Goal: Information Seeking & Learning: Find specific fact

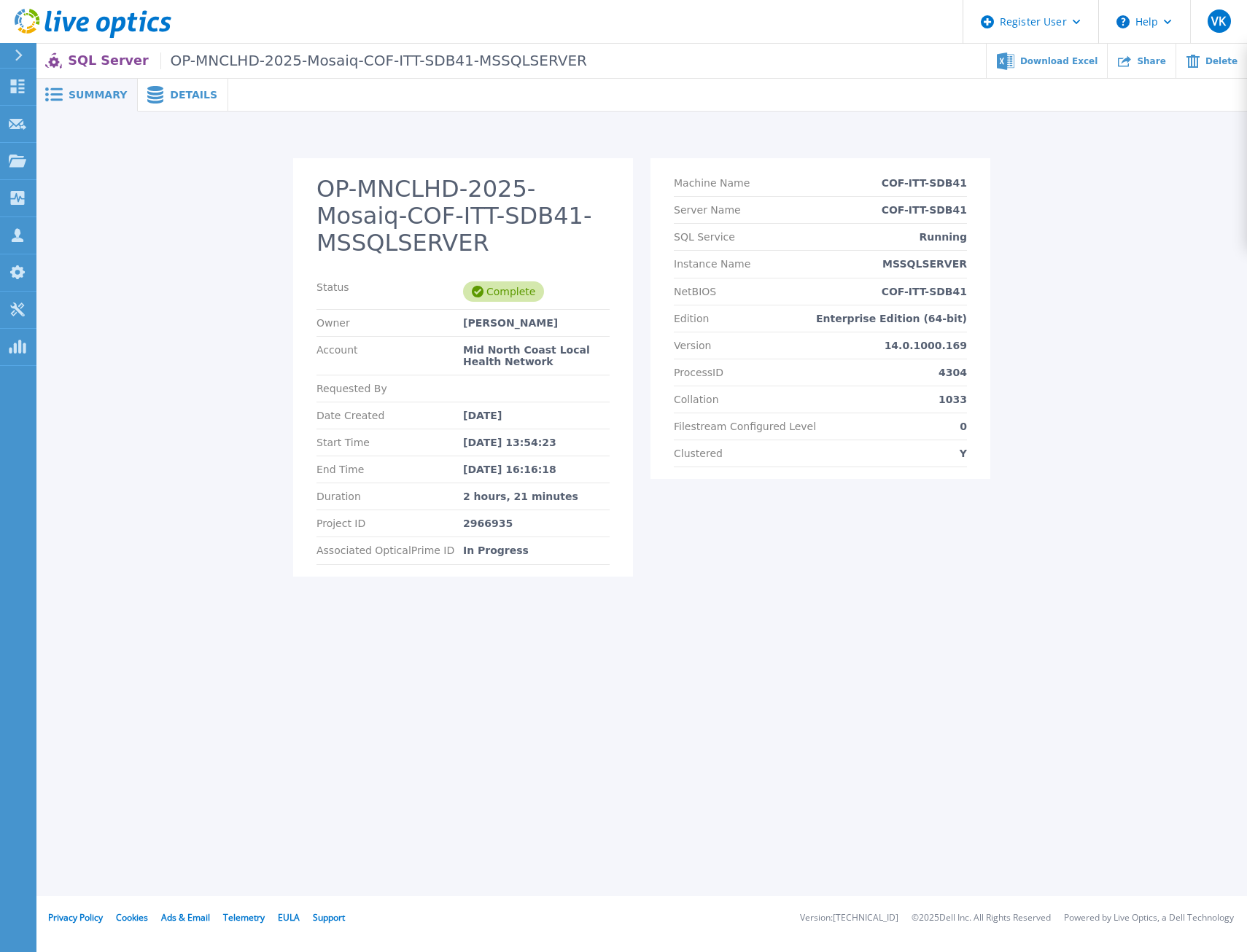
click at [184, 90] on span "Details" at bounding box center [193, 94] width 47 height 10
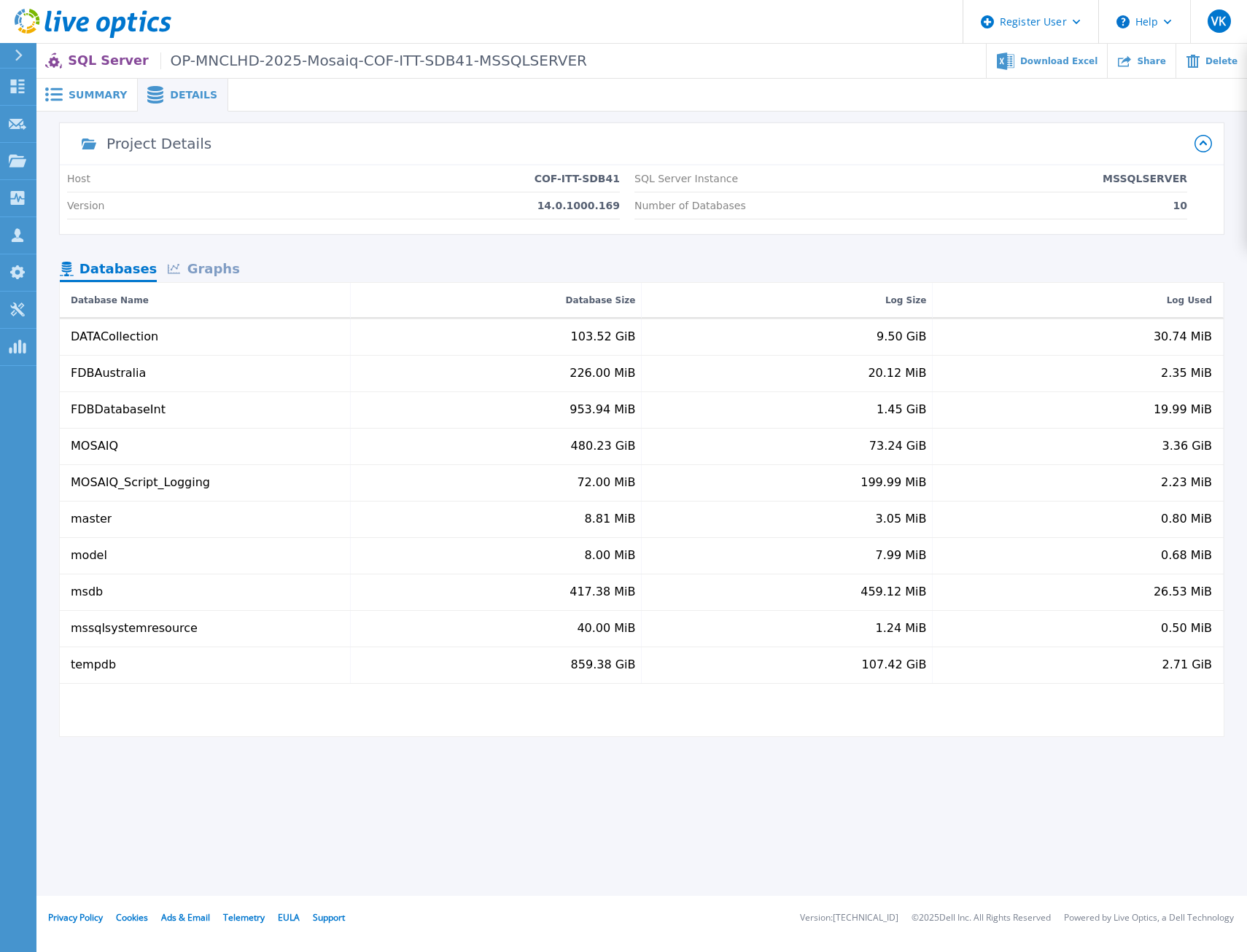
click at [222, 268] on div "Graphs" at bounding box center [203, 270] width 93 height 26
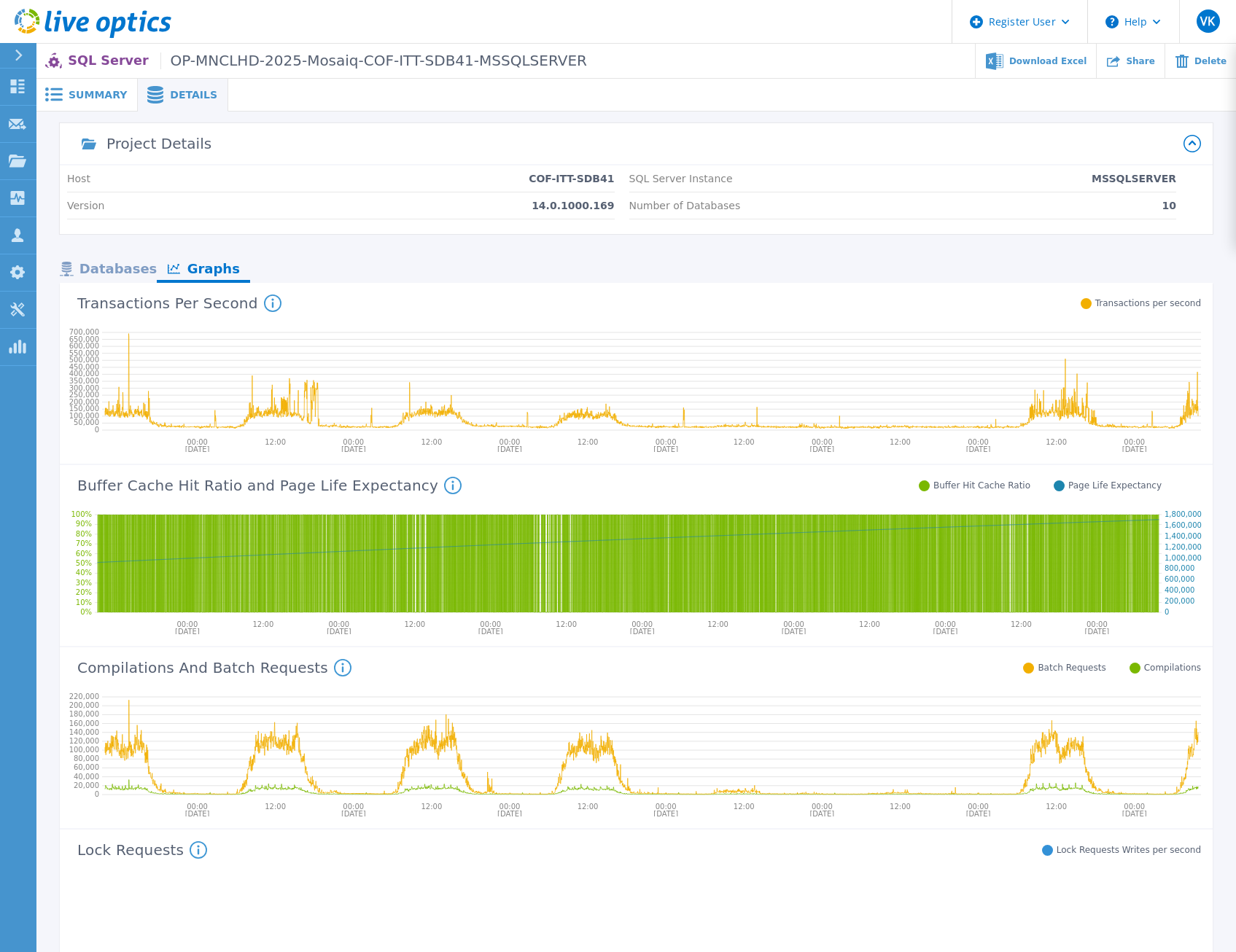
click at [87, 97] on span "Summary" at bounding box center [98, 94] width 58 height 10
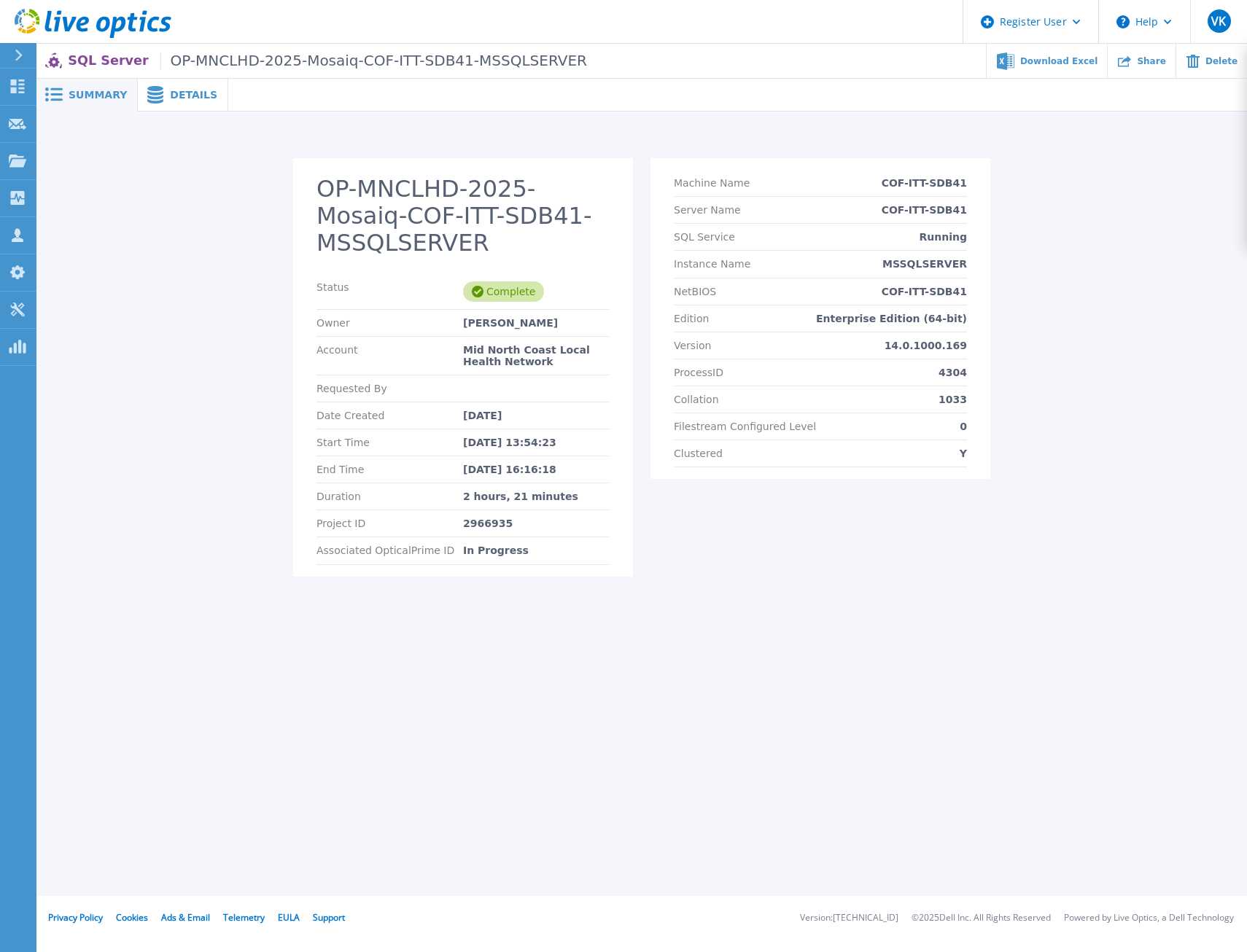
click at [884, 635] on div "Summary Details OP-MNCLHD-2025-Mosaiq-COF-ITT-SDB41-MSSQLSERVER Status Complete…" at bounding box center [642, 447] width 1210 height 896
click at [237, 807] on div "Summary Details OP-MNCLHD-2025-Mosaiq-COF-ITT-SDB41-MSSQLSERVER Status Complete…" at bounding box center [642, 447] width 1210 height 896
click at [493, 523] on div "2966935" at bounding box center [536, 523] width 147 height 12
copy div "2966935"
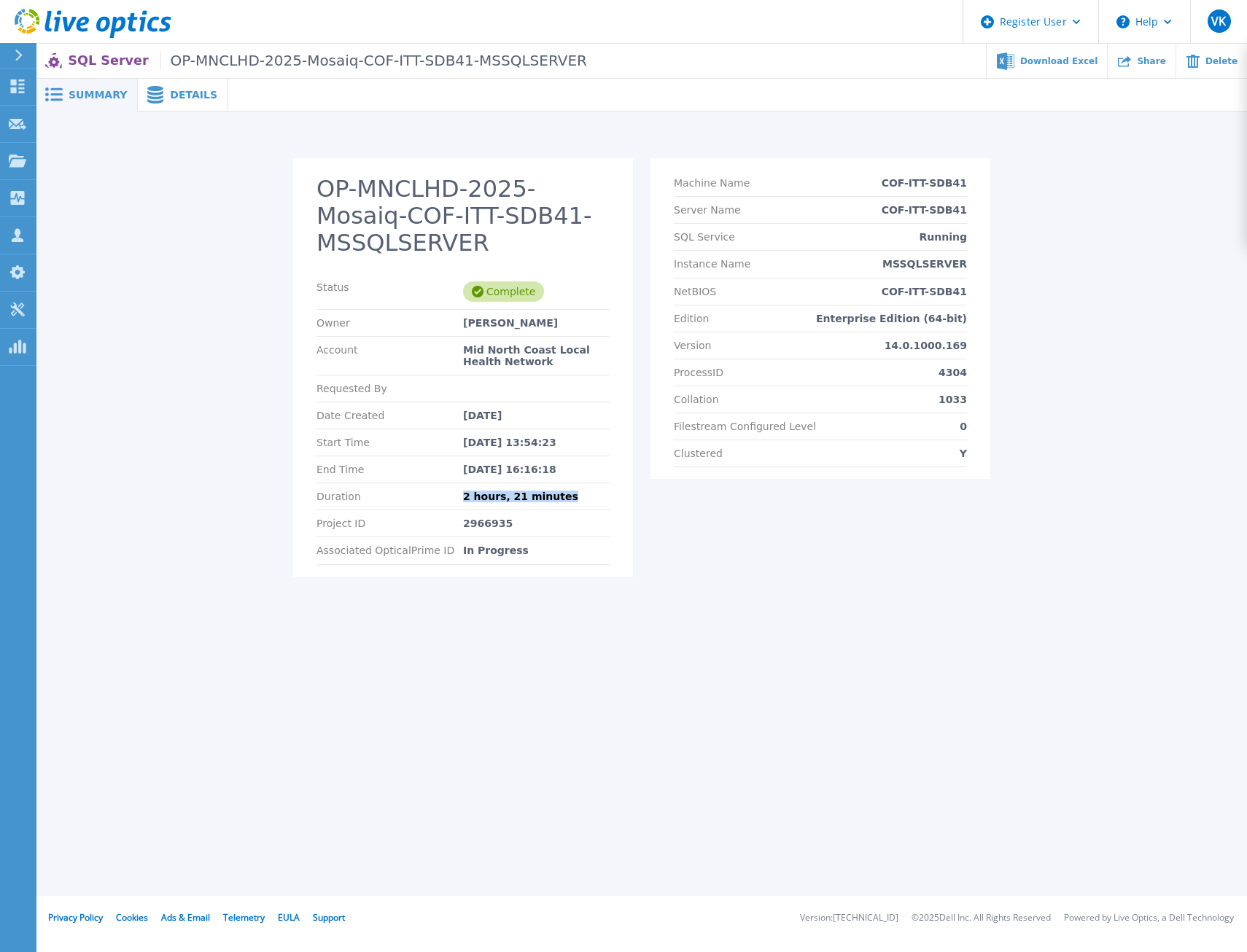
drag, startPoint x: 562, startPoint y: 497, endPoint x: 448, endPoint y: 498, distance: 114.0
click at [448, 498] on div "Duration 2 hours, 21 minutes" at bounding box center [463, 497] width 293 height 27
copy div "2 hours, 21 minutes"
drag, startPoint x: 973, startPoint y: 183, endPoint x: 864, endPoint y: 189, distance: 109.2
click at [864, 189] on section "Machine Name COF-ITT-SDB41 Server Name COF-ITT-SDB41 SQL Service Running Instan…" at bounding box center [821, 319] width 340 height 320
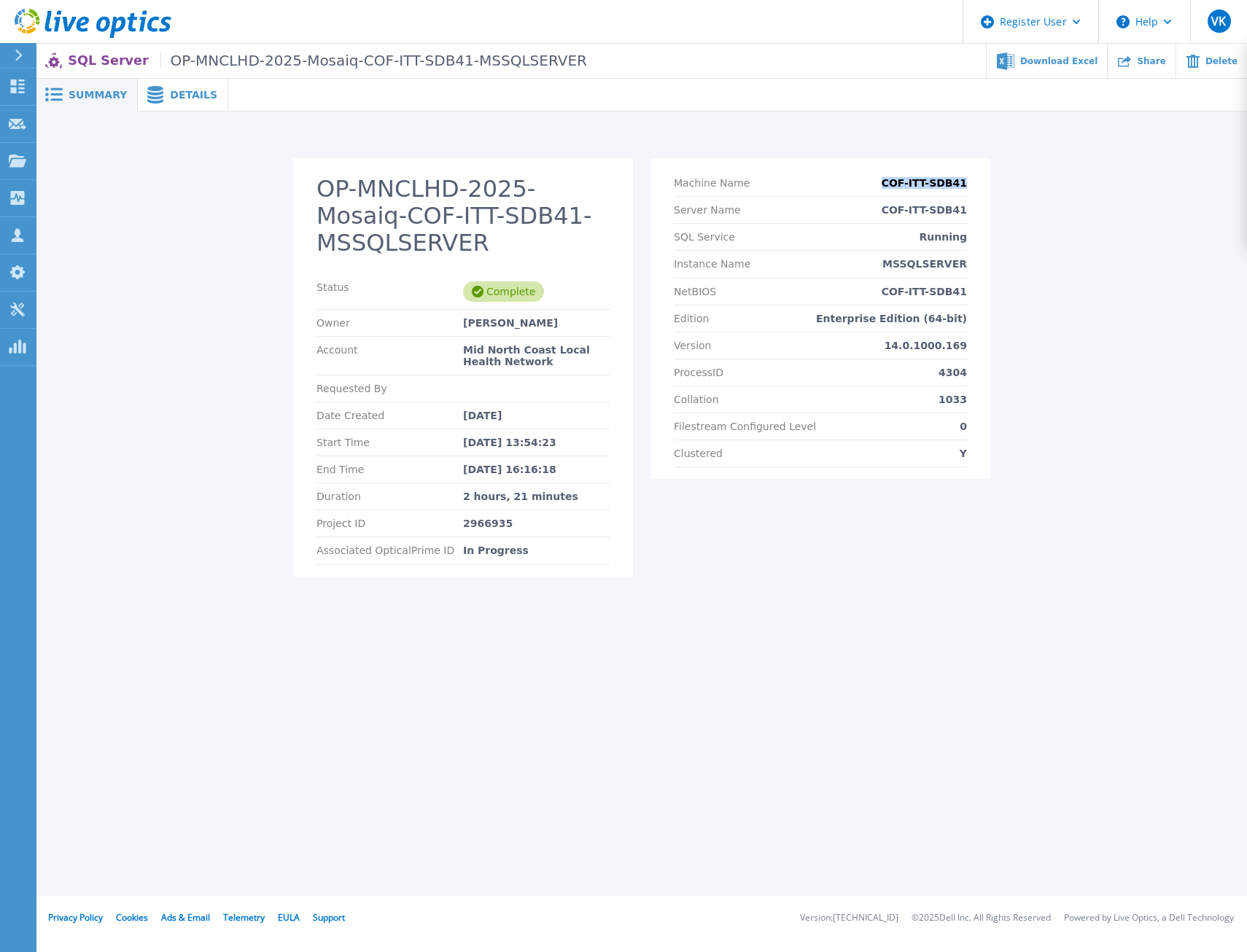
copy p "COF-ITT-SDB41"
drag, startPoint x: 977, startPoint y: 266, endPoint x: 901, endPoint y: 265, distance: 76.0
click at [901, 265] on section "Machine Name COF-ITT-SDB41 Server Name COF-ITT-SDB41 SQL Service Running Instan…" at bounding box center [821, 319] width 340 height 320
copy p "MSSQLSERVER"
